Goal: Information Seeking & Learning: Learn about a topic

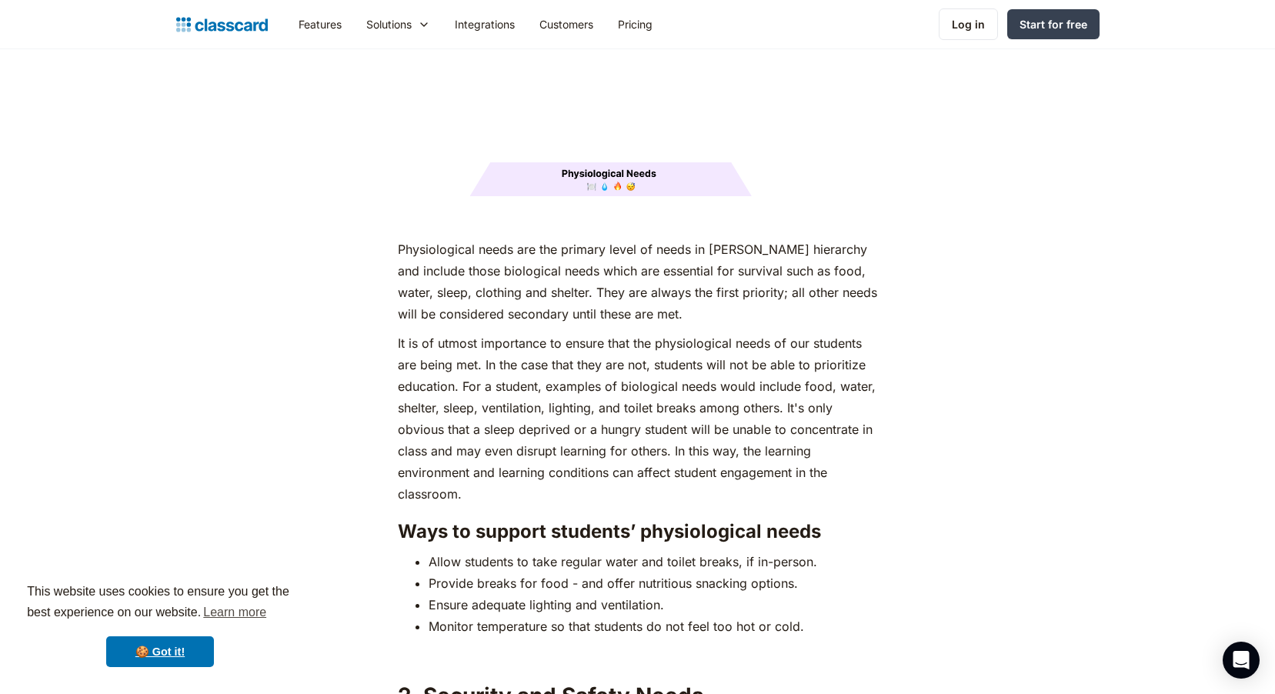
scroll to position [2155, 0]
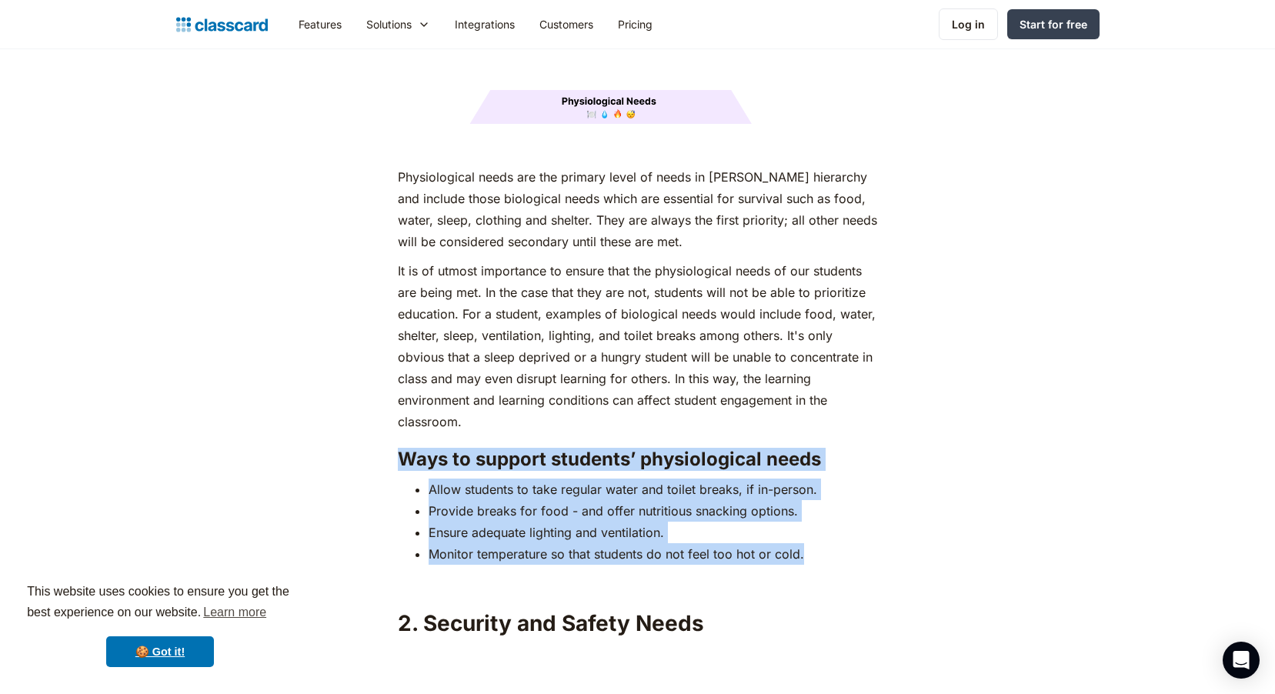
drag, startPoint x: 773, startPoint y: 527, endPoint x: 276, endPoint y: 429, distance: 506.7
drag, startPoint x: 276, startPoint y: 429, endPoint x: 457, endPoint y: 448, distance: 181.8
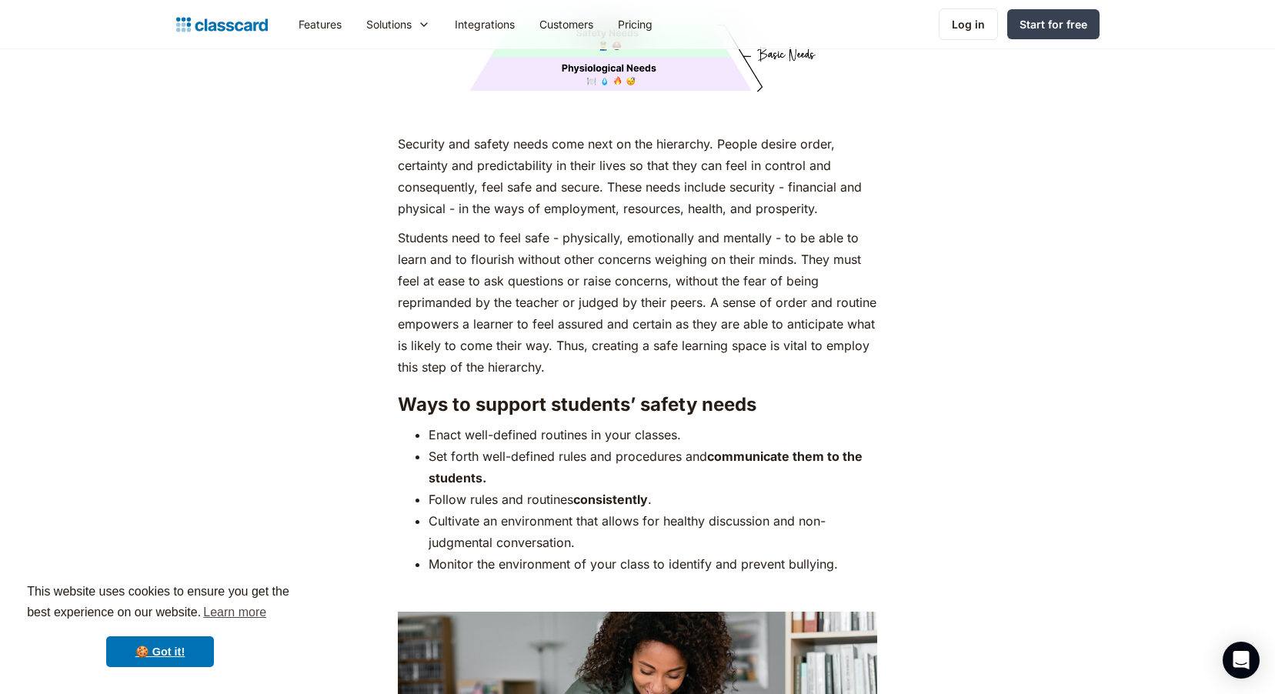
scroll to position [3078, 0]
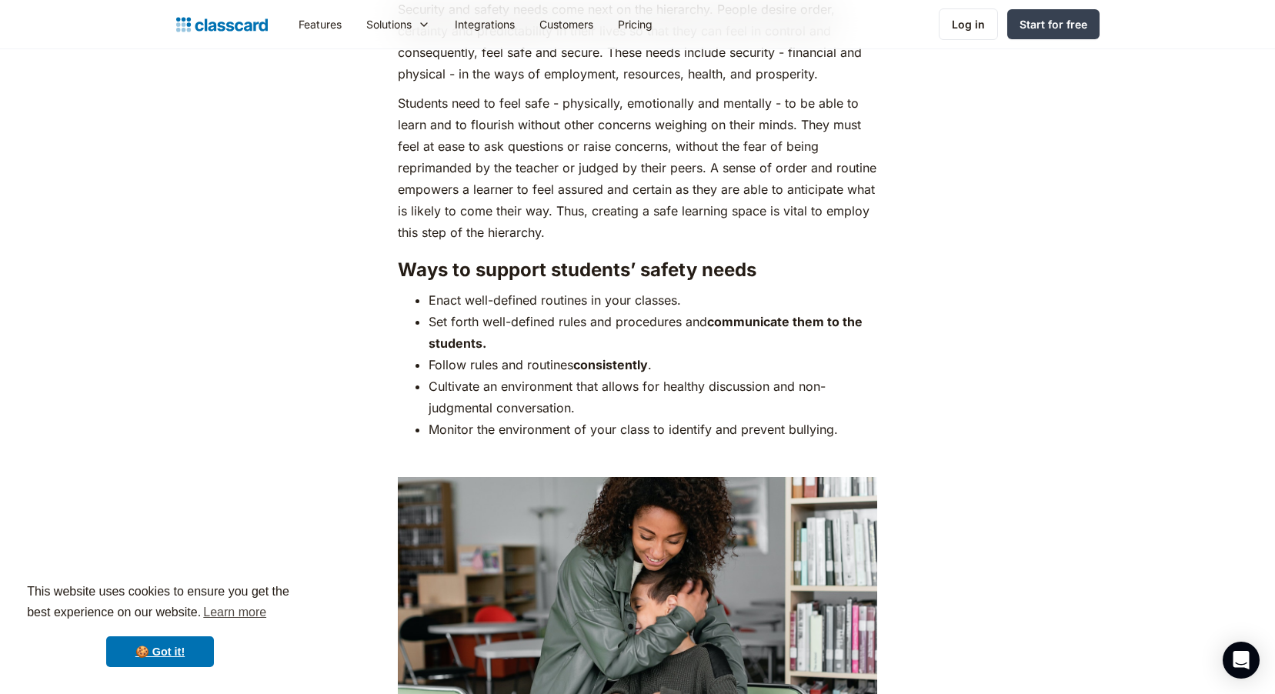
click at [642, 259] on h3 "Ways to support students’ safety needs" at bounding box center [637, 270] width 479 height 23
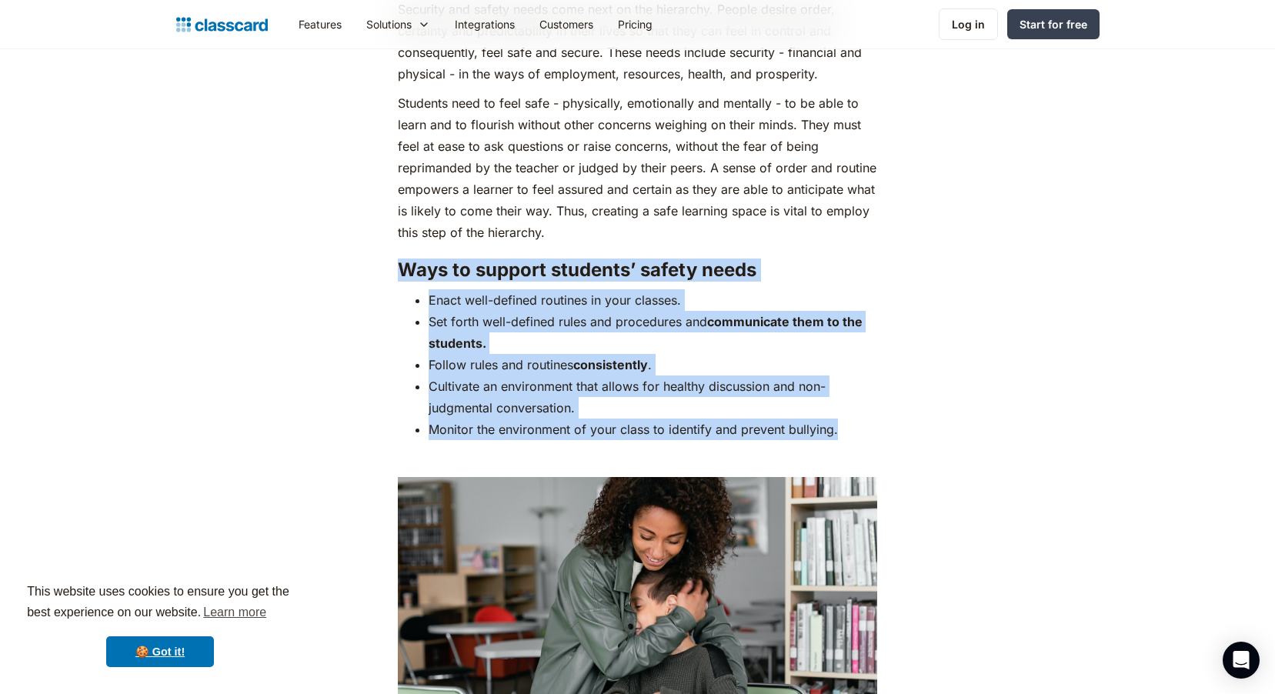
drag, startPoint x: 390, startPoint y: 237, endPoint x: 838, endPoint y: 405, distance: 478.2
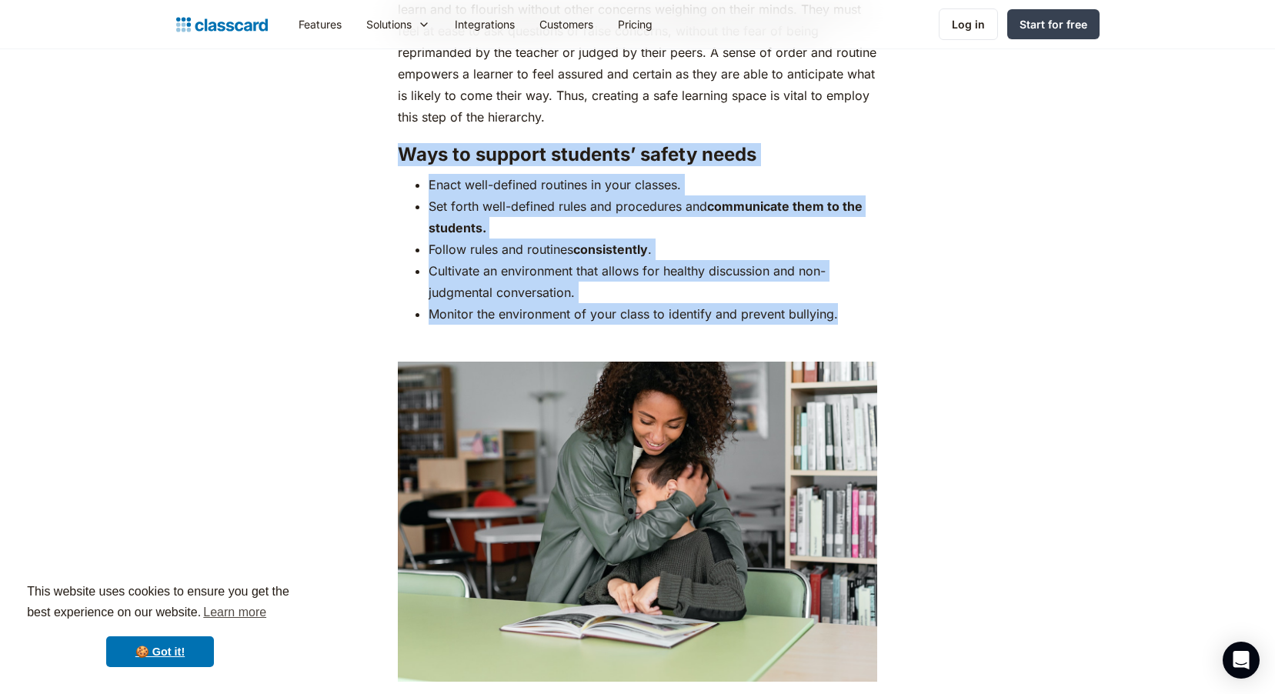
scroll to position [3001, 0]
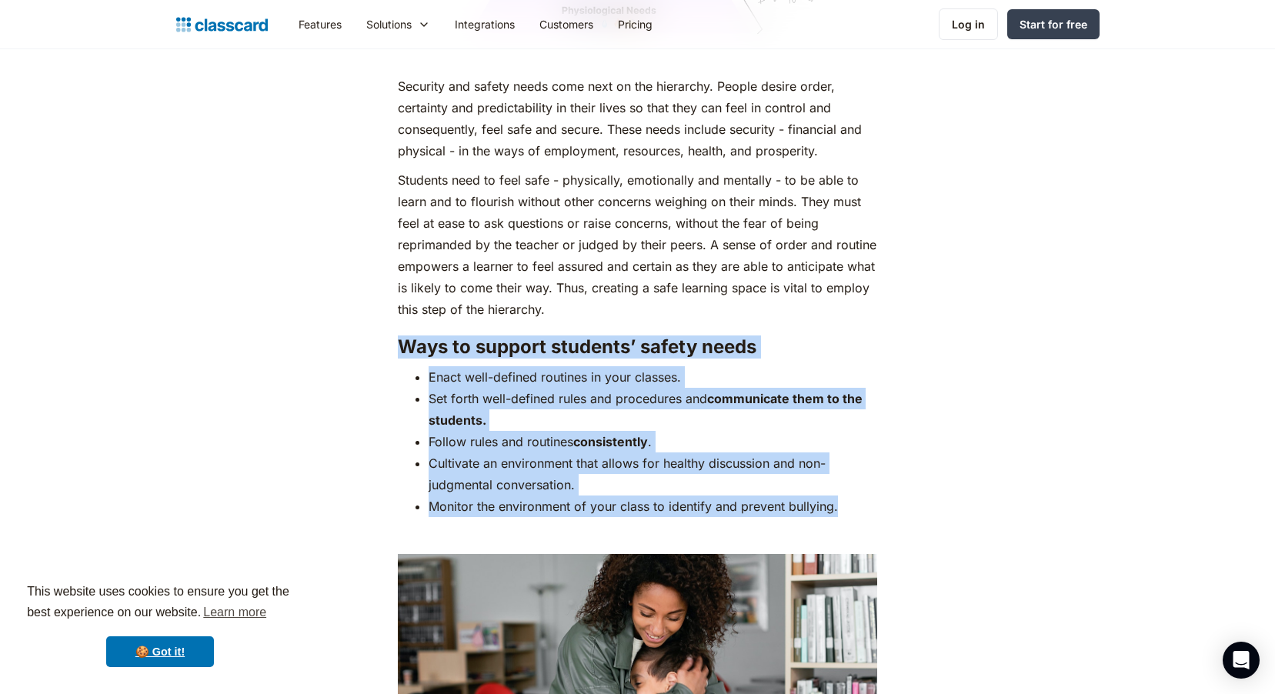
copy div "Ways to support students’ safety needs Enact well-defined routines in your clas…"
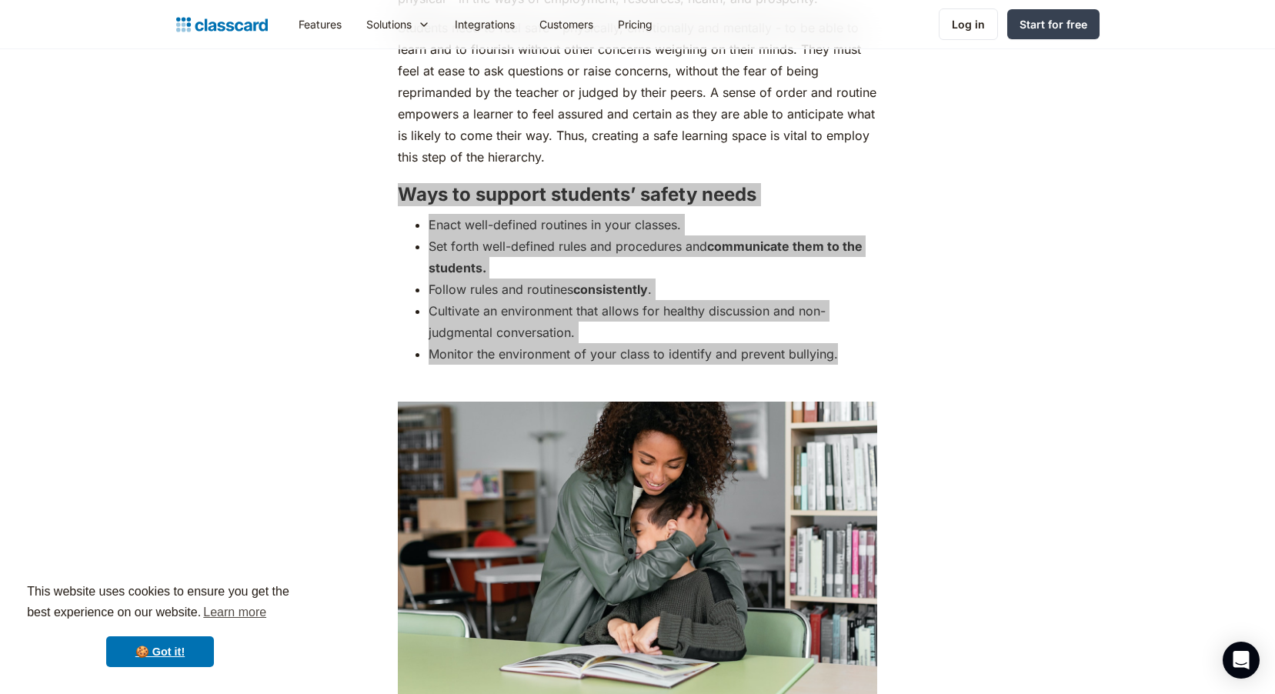
scroll to position [3155, 0]
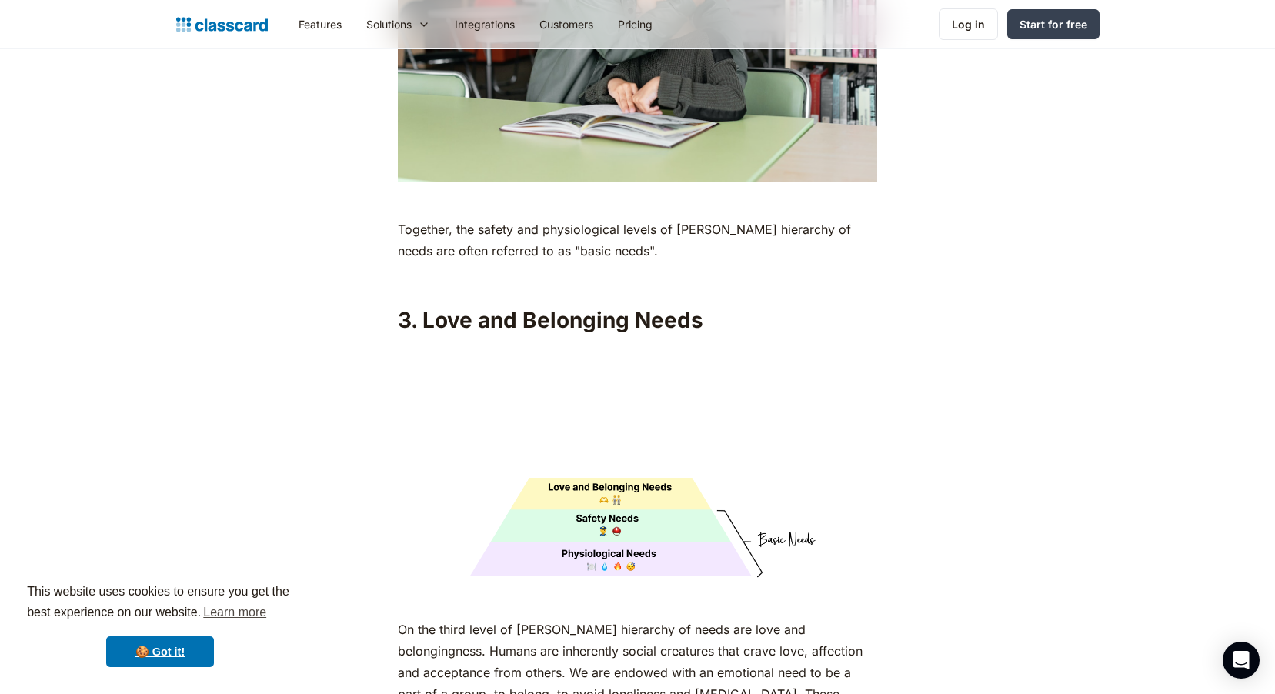
click at [531, 306] on h2 "3. Love and Belonging Needs" at bounding box center [637, 320] width 479 height 28
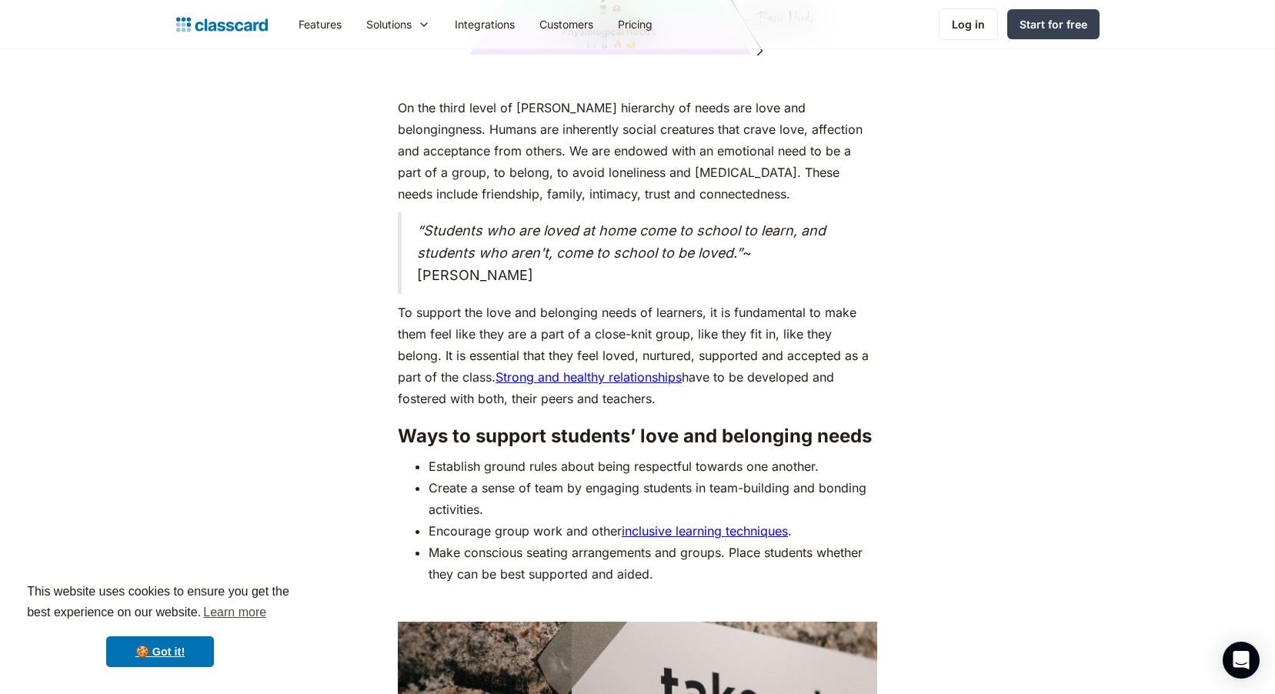
scroll to position [4232, 0]
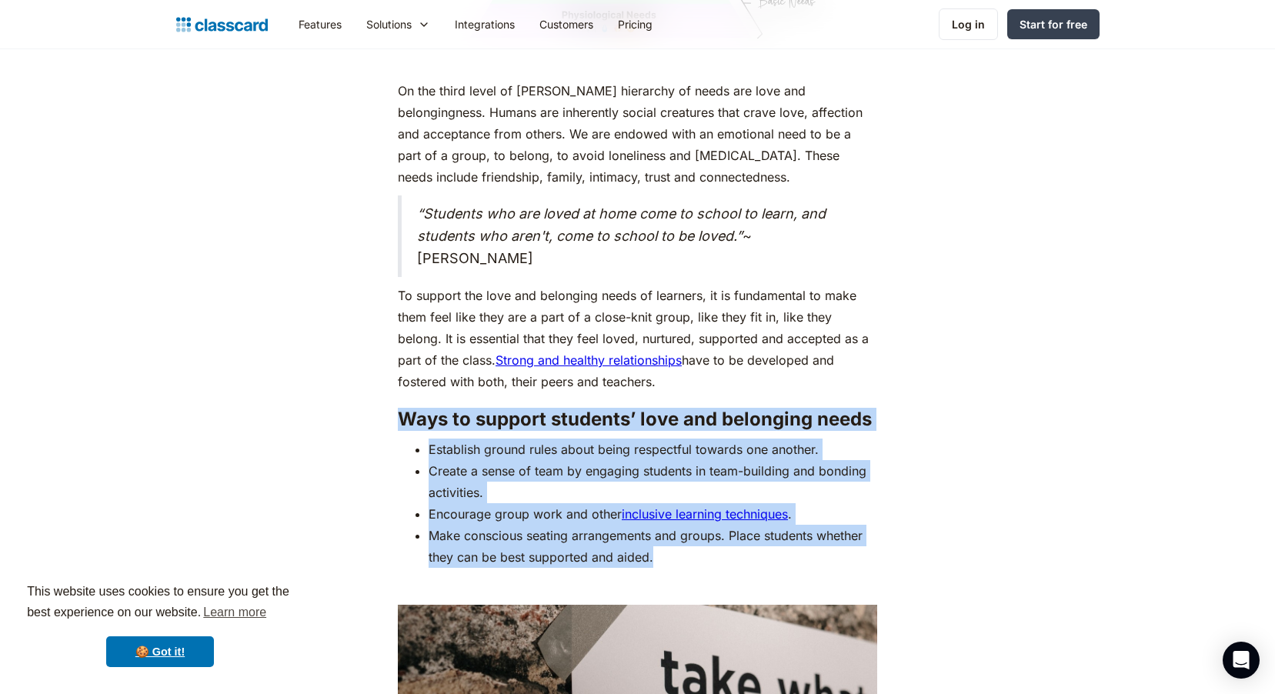
drag, startPoint x: 375, startPoint y: 375, endPoint x: 714, endPoint y: 532, distance: 373.9
copy div "Ways to support students’ love and belonging needs Establish ground rules about…"
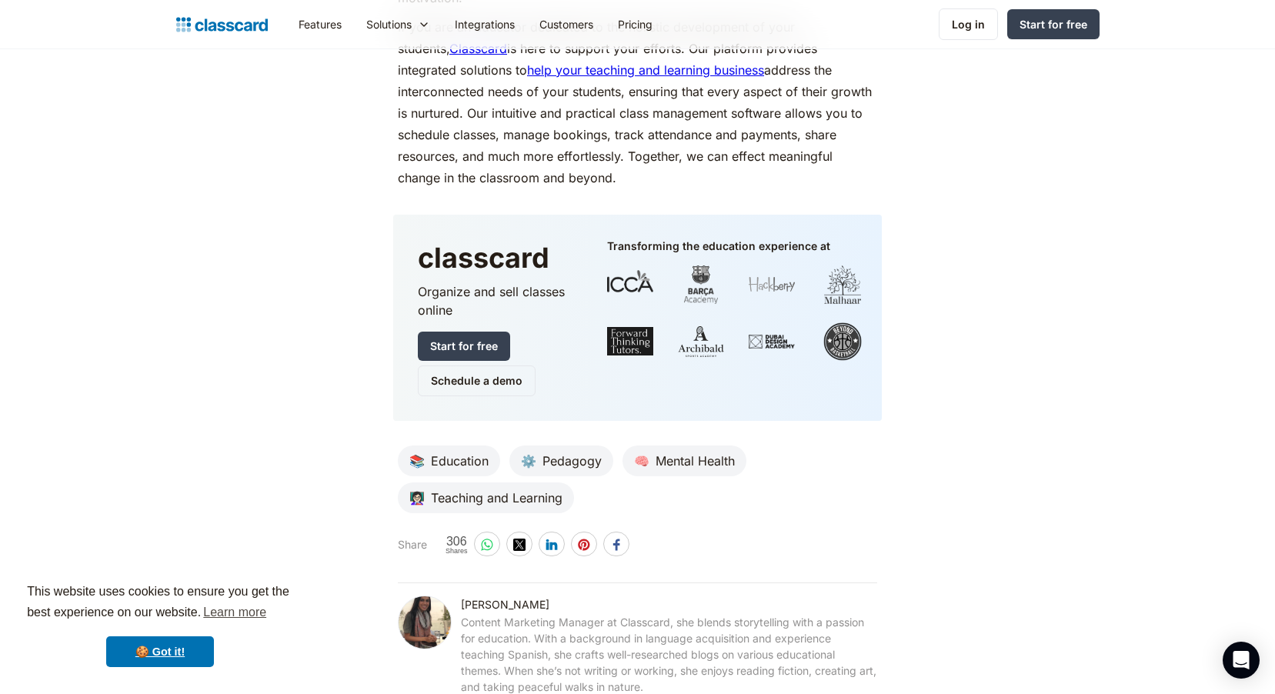
scroll to position [7464, 0]
